Goal: Find specific page/section: Find specific page/section

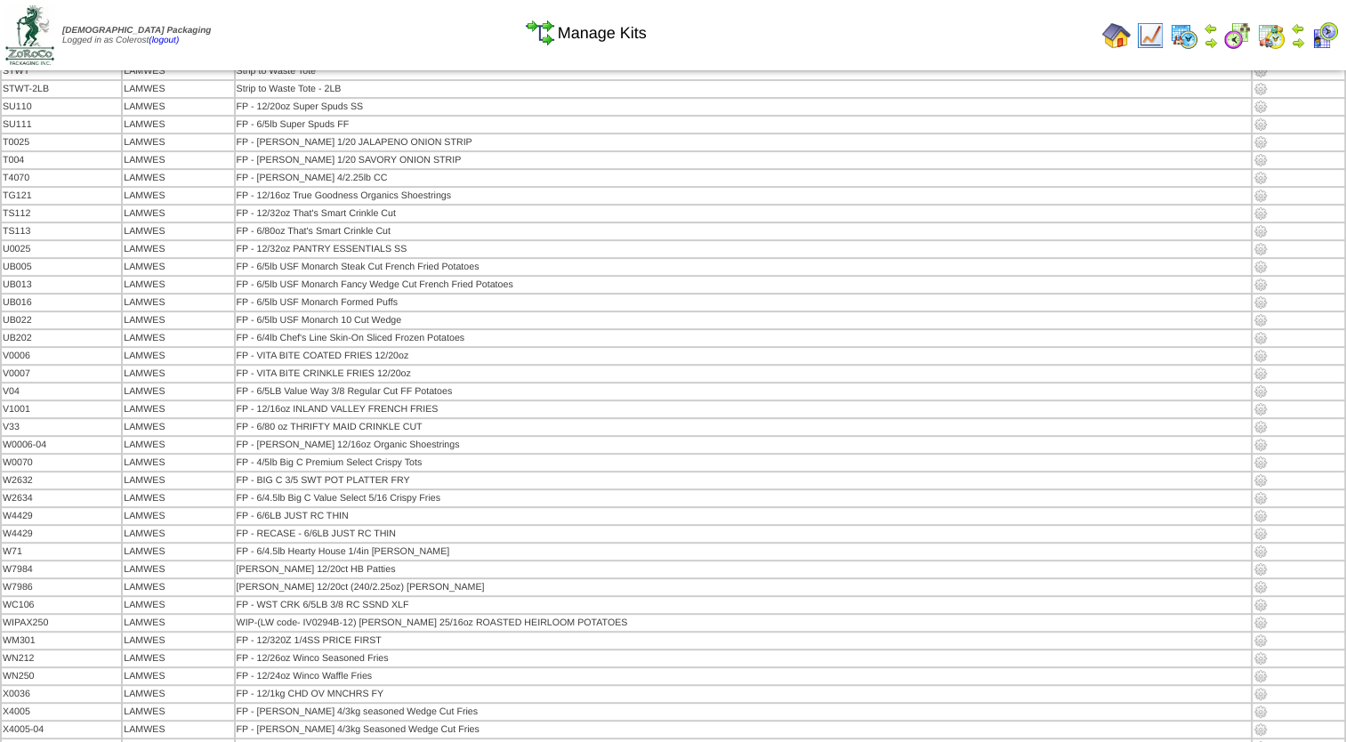
scroll to position [2575, 0]
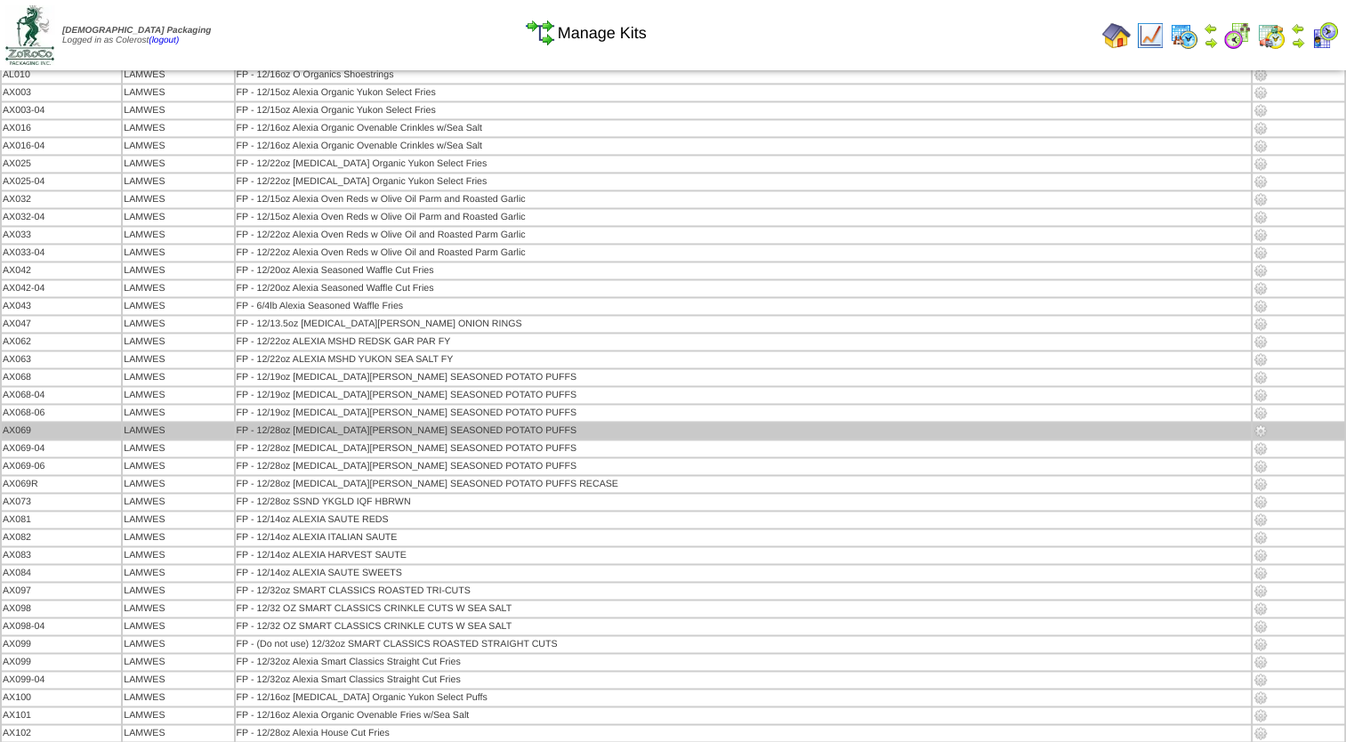
click at [1254, 424] on img at bounding box center [1261, 431] width 14 height 14
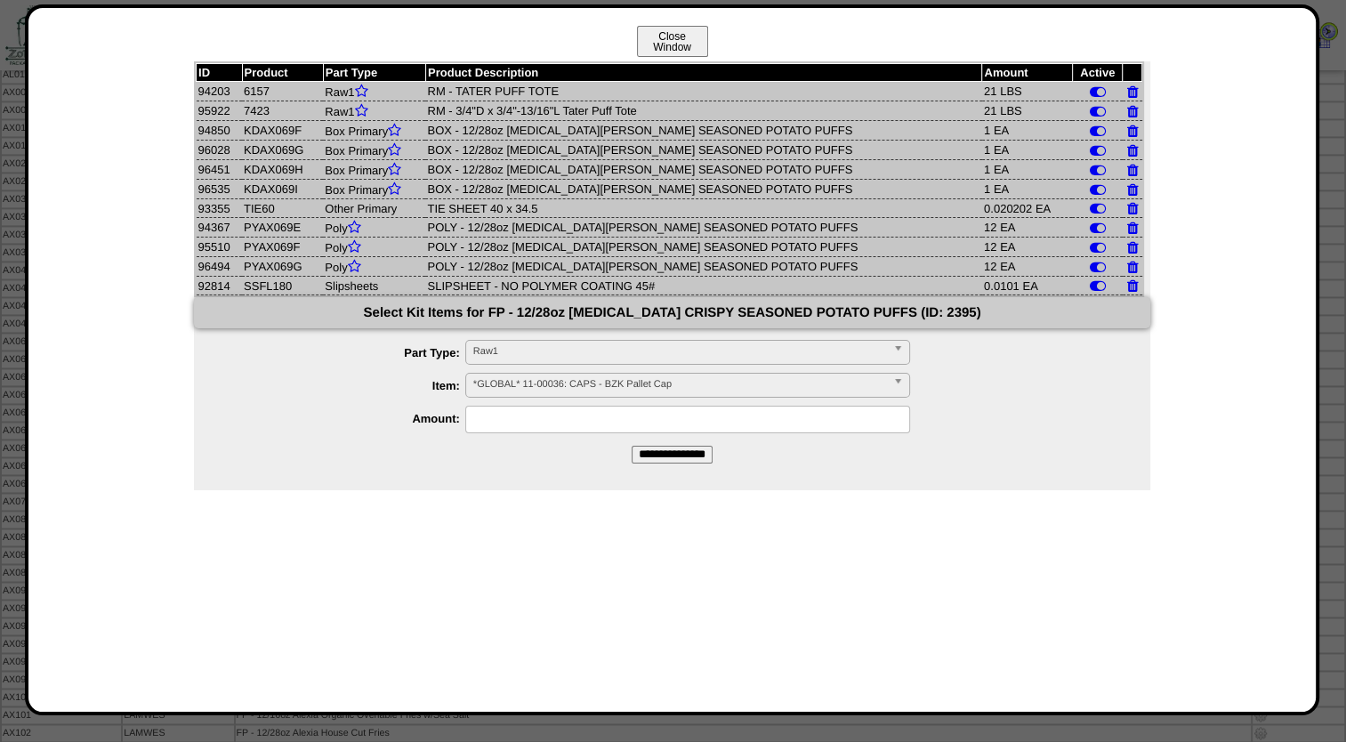
click at [673, 41] on button "Close Window" at bounding box center [672, 41] width 71 height 31
